Goal: Information Seeking & Learning: Check status

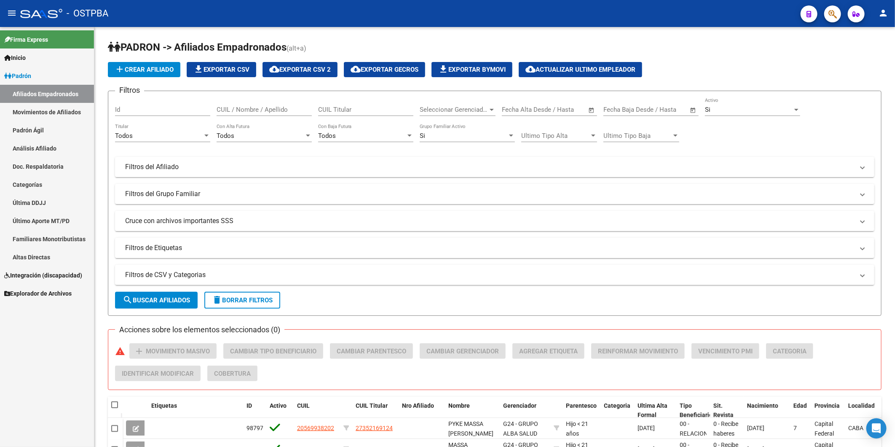
click at [21, 256] on link "Altas Directas" at bounding box center [47, 257] width 94 height 18
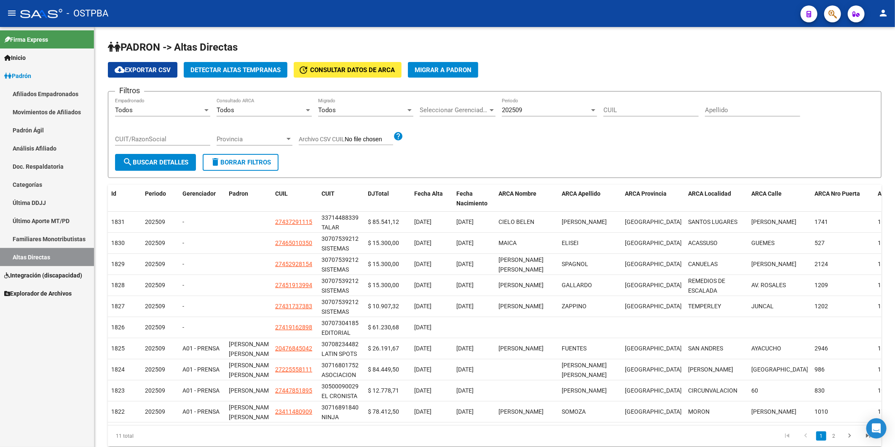
click at [7, 273] on icon at bounding box center [7, 275] width 6 height 6
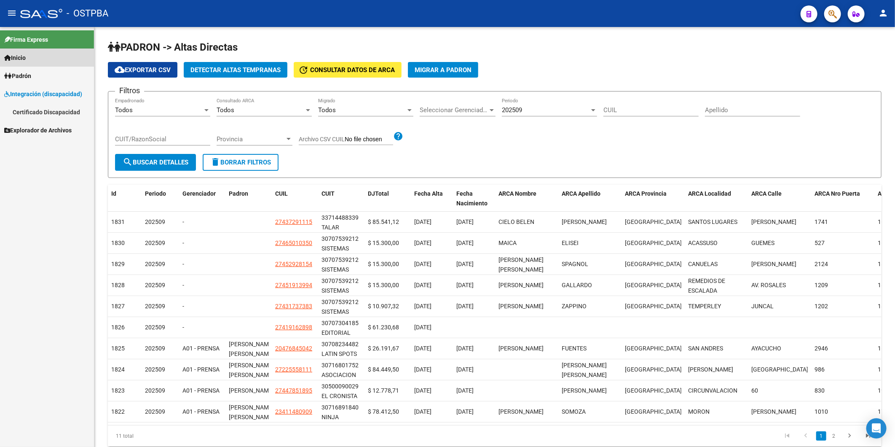
click at [19, 56] on span "Inicio" at bounding box center [14, 57] width 21 height 9
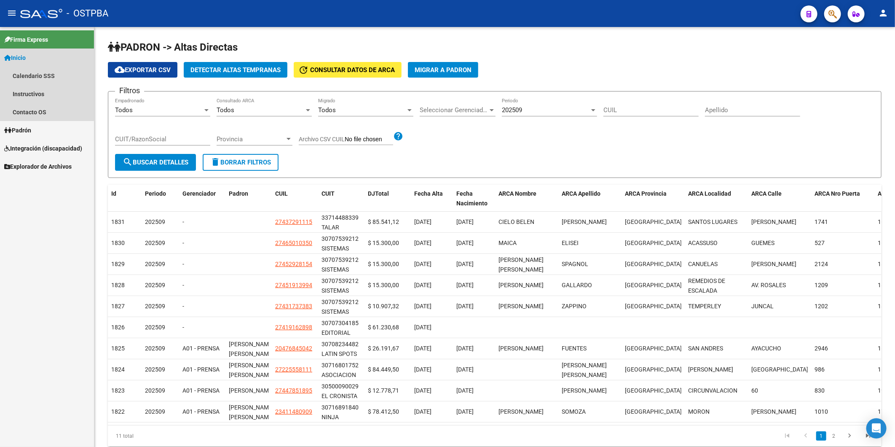
click at [17, 56] on span "Inicio" at bounding box center [14, 57] width 21 height 9
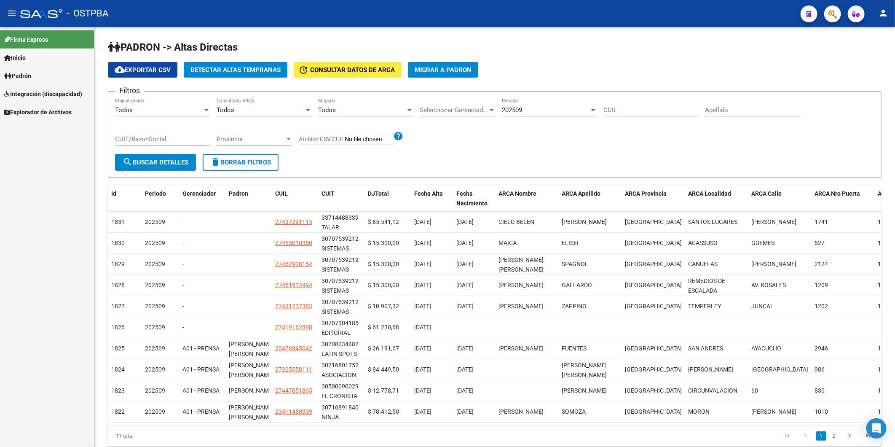
click at [17, 56] on span "Inicio" at bounding box center [14, 57] width 21 height 9
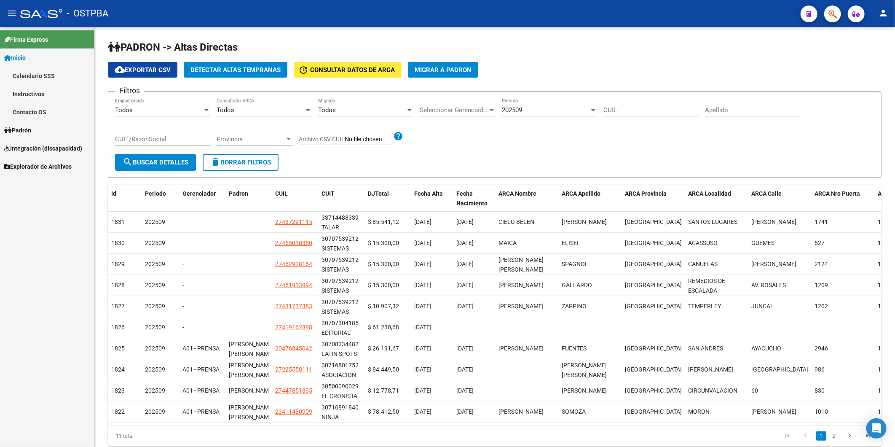
click at [10, 131] on icon at bounding box center [8, 130] width 8 height 6
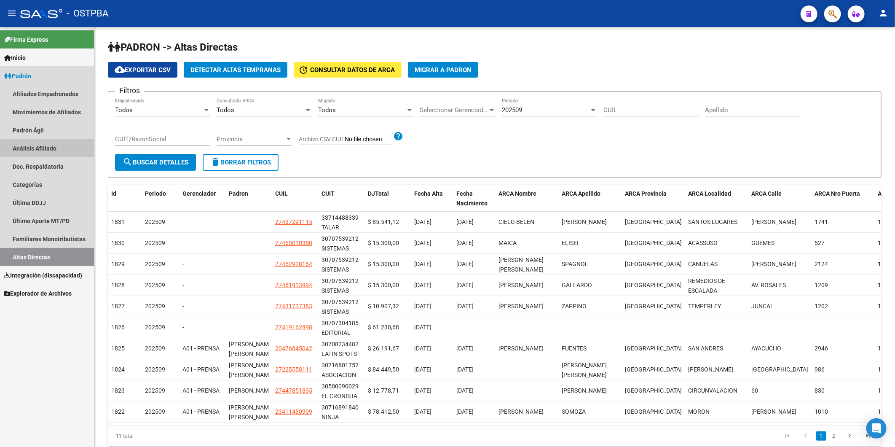
click at [33, 145] on link "Análisis Afiliado" at bounding box center [47, 148] width 94 height 18
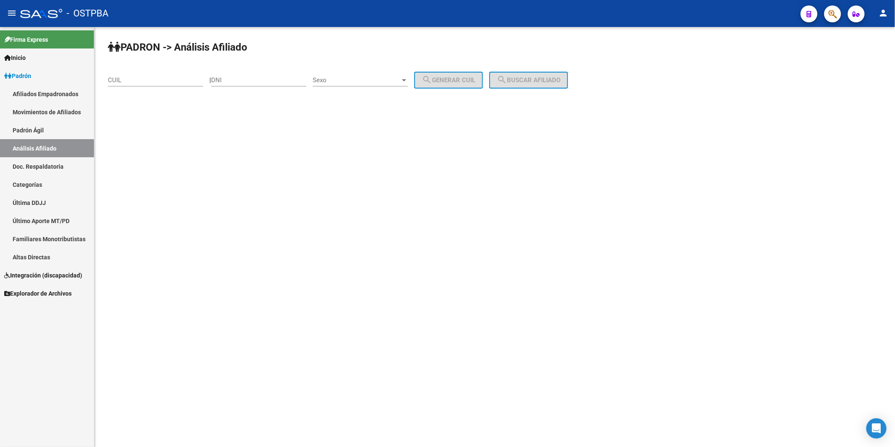
click at [141, 82] on input "CUIL" at bounding box center [155, 80] width 95 height 8
click at [232, 78] on input "DNI" at bounding box center [258, 80] width 95 height 8
paste input "13103508"
type input "13103508"
click at [406, 80] on div at bounding box center [404, 80] width 4 height 2
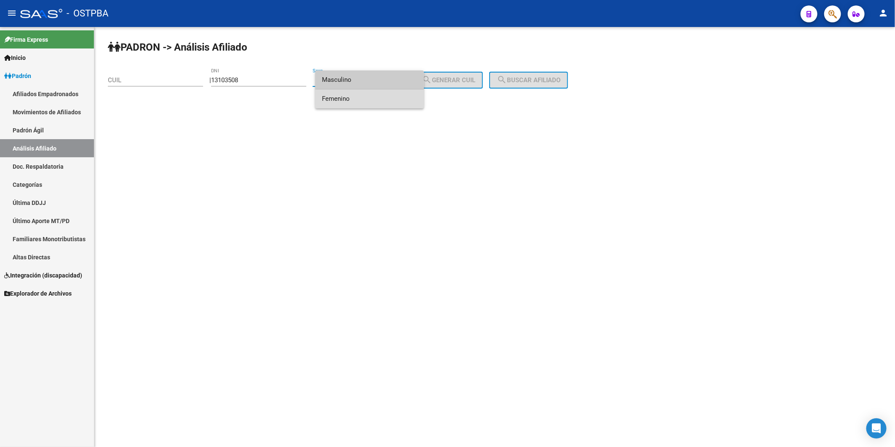
click at [404, 96] on span "Femenino" at bounding box center [369, 98] width 95 height 19
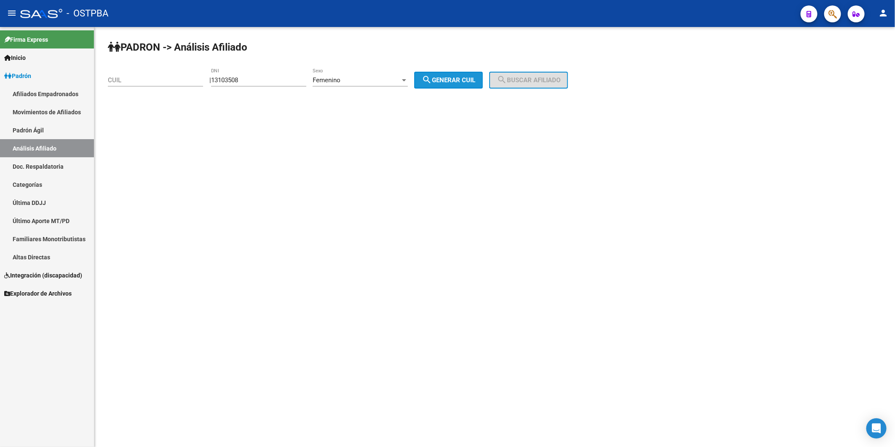
click at [447, 76] on span "search Generar CUIL" at bounding box center [449, 80] width 54 height 8
type input "27-13103508-5"
click at [516, 81] on span "search Buscar afiliado" at bounding box center [529, 80] width 64 height 8
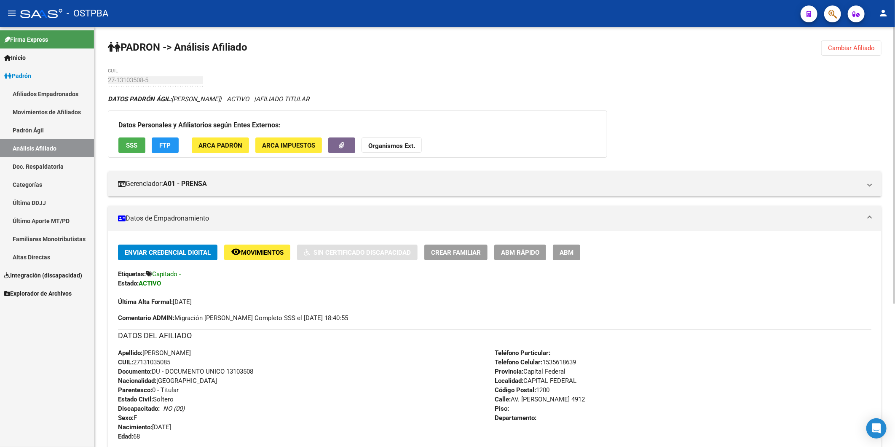
click at [393, 142] on strong "Organismos Ext." at bounding box center [391, 146] width 47 height 8
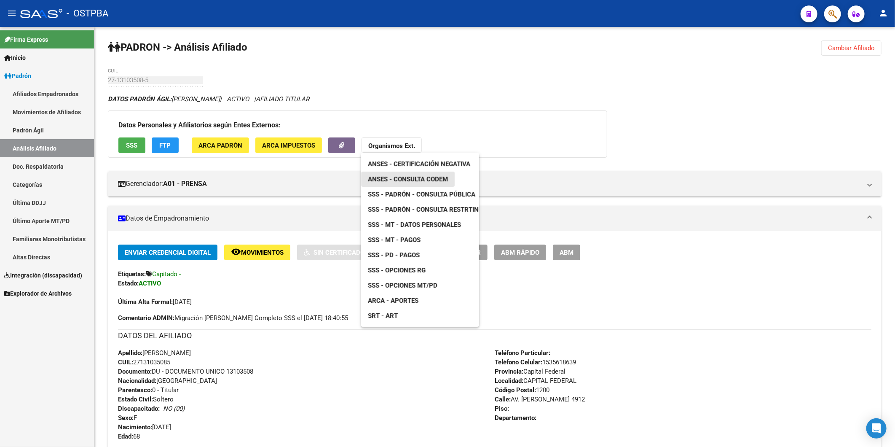
click at [409, 180] on span "ANSES - Consulta CODEM" at bounding box center [408, 179] width 80 height 8
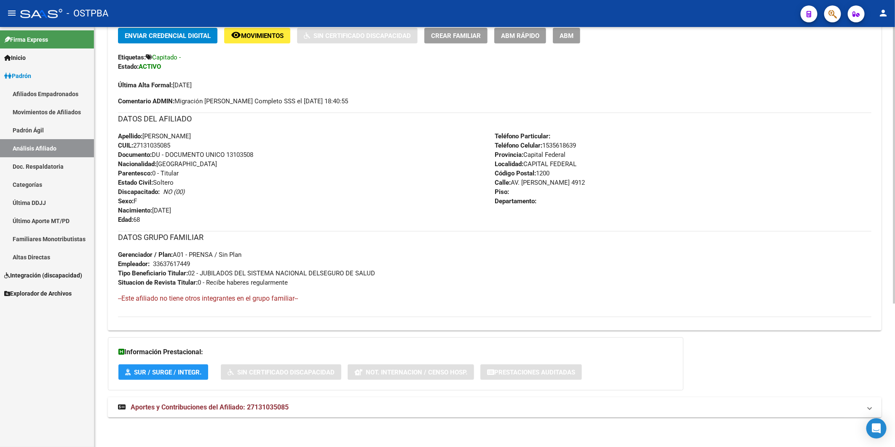
scroll to position [30, 0]
